Goal: Information Seeking & Learning: Find specific fact

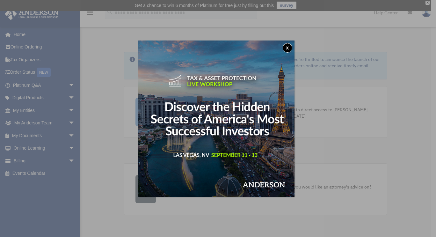
click at [287, 48] on button "x" at bounding box center [288, 48] width 10 height 10
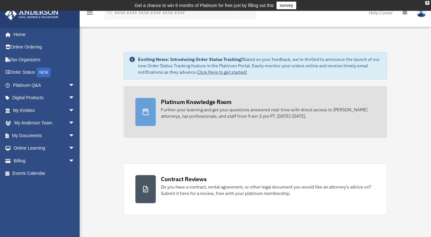
click at [240, 109] on div "Further your learning and get your questions answered real-time with direct acc…" at bounding box center [268, 112] width 214 height 13
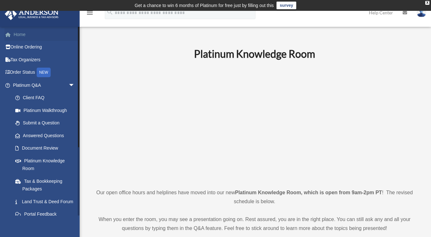
click at [24, 38] on link "Home" at bounding box center [44, 34] width 80 height 13
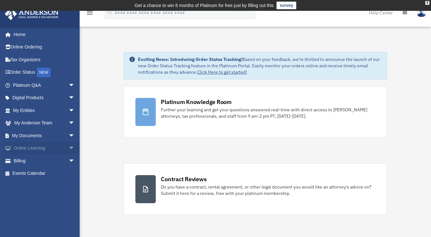
click at [68, 148] on span "arrow_drop_down" at bounding box center [74, 148] width 13 height 13
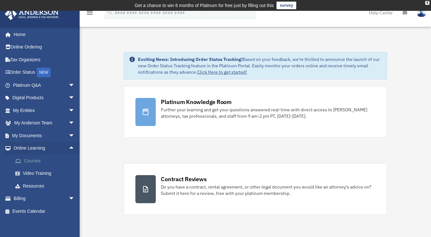
click at [30, 161] on link "Courses" at bounding box center [46, 160] width 75 height 13
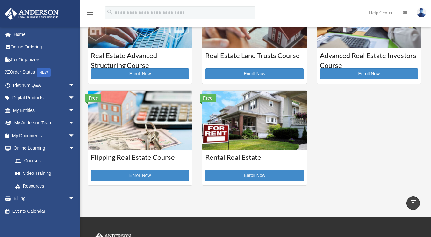
scroll to position [32, 0]
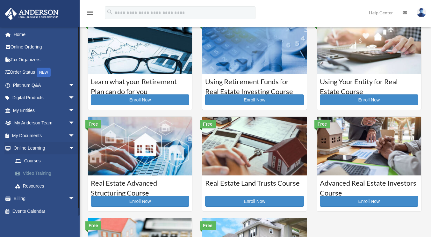
click at [45, 173] on link "Video Training" at bounding box center [46, 173] width 75 height 13
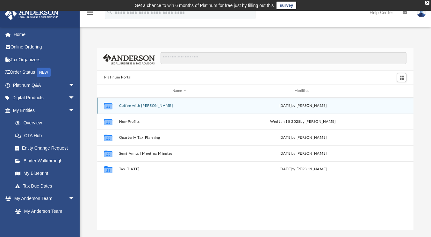
scroll to position [140, 312]
click at [144, 105] on button "Coffee with Carl" at bounding box center [179, 106] width 121 height 4
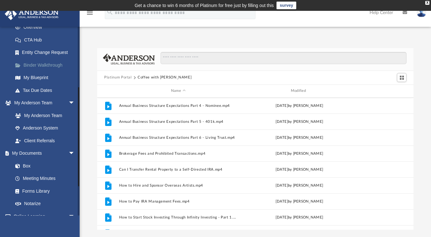
scroll to position [159, 0]
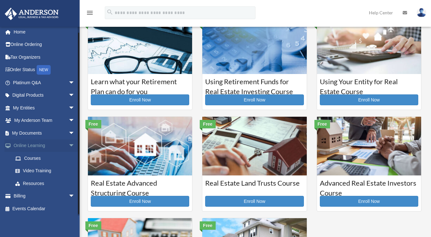
scroll to position [3, 0]
click at [37, 166] on link "Video Training" at bounding box center [46, 170] width 75 height 13
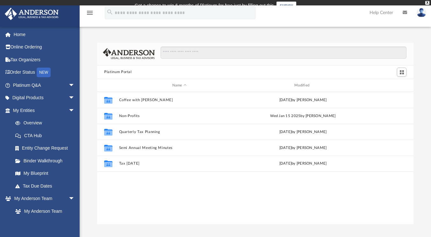
scroll to position [140, 312]
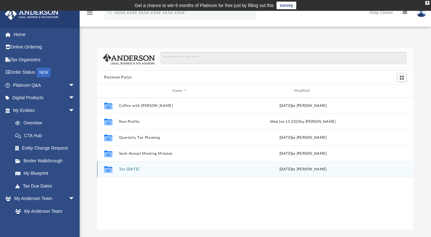
click at [139, 168] on button "Tax [DATE]" at bounding box center [179, 169] width 121 height 4
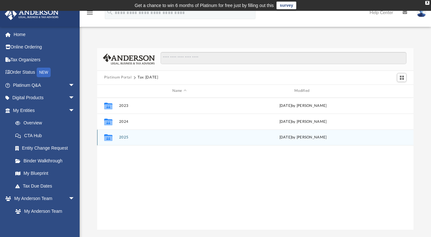
click at [125, 137] on button "2025" at bounding box center [179, 137] width 121 height 4
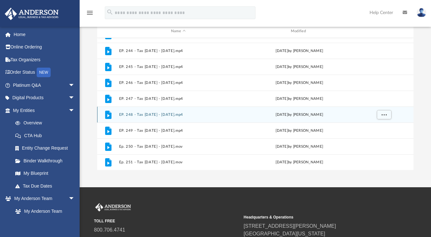
scroll to position [96, 0]
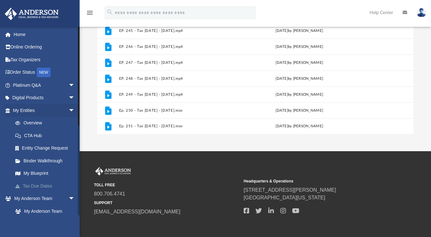
click at [39, 185] on link "Tax Due Dates" at bounding box center [46, 185] width 75 height 13
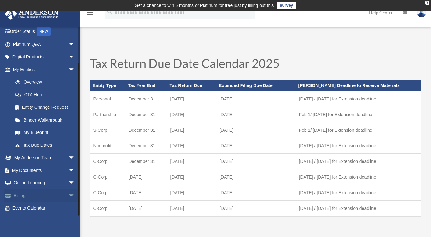
scroll to position [64, 0]
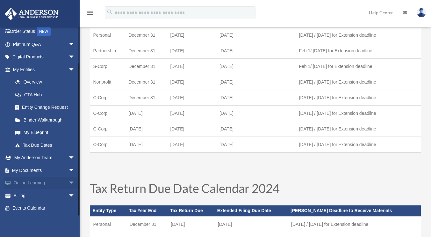
click at [53, 182] on link "Online Learning arrow_drop_down" at bounding box center [44, 182] width 80 height 13
click at [68, 181] on span "arrow_drop_down" at bounding box center [74, 182] width 13 height 13
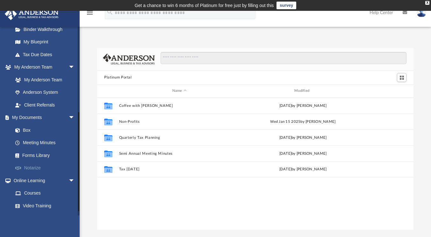
scroll to position [159, 0]
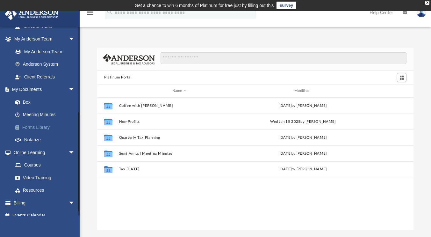
click at [32, 124] on link "Forms Library" at bounding box center [46, 127] width 75 height 13
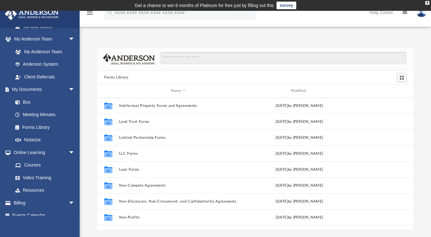
scroll to position [319, 0]
